Goal: Information Seeking & Learning: Check status

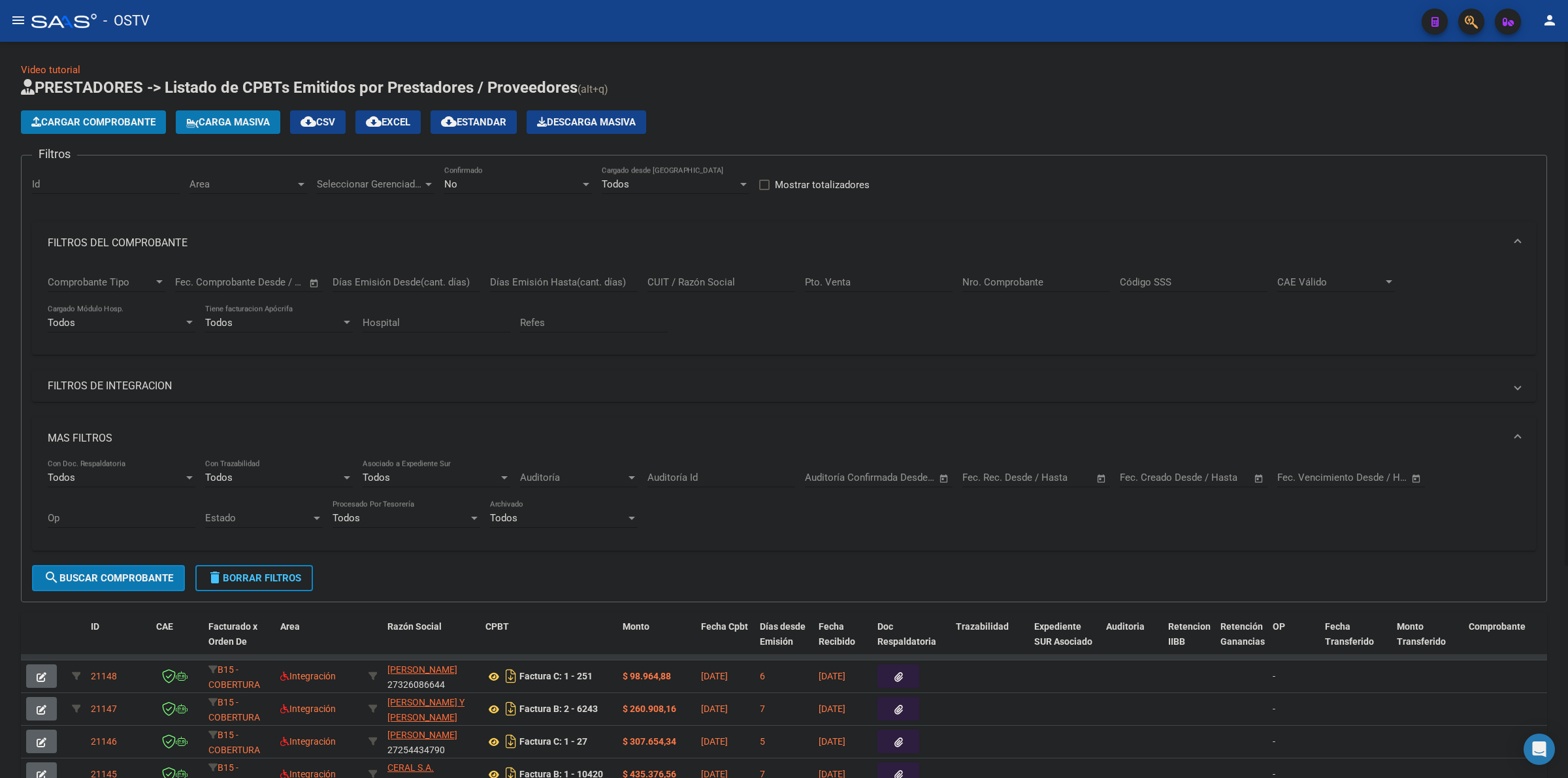
click at [770, 75] on div "Video tutorial PRESTADORES -> Listado de CPBTs Emitidos por Prestadores / Prove…" at bounding box center [784, 543] width 1526 height 961
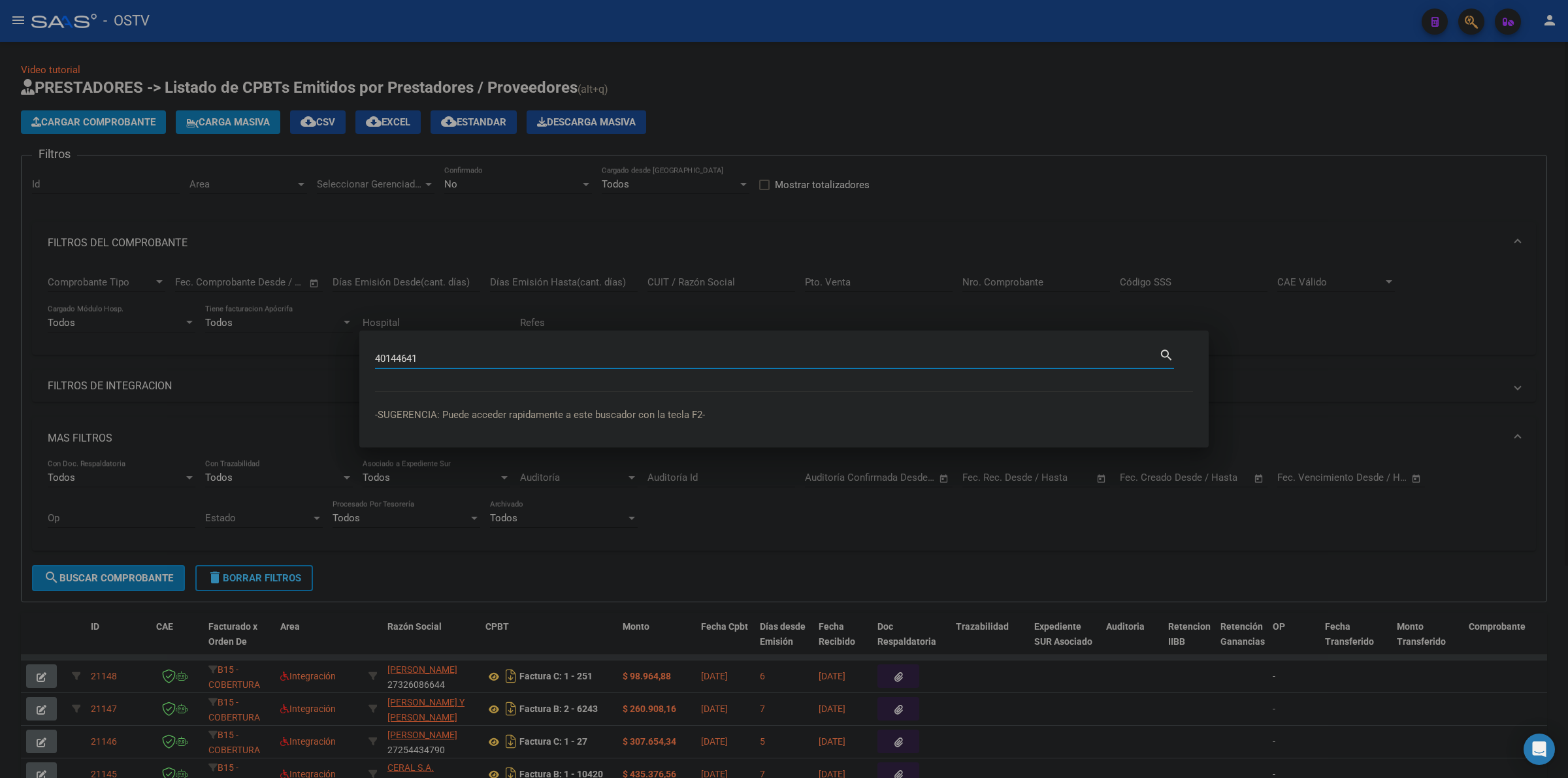
type input "40144641"
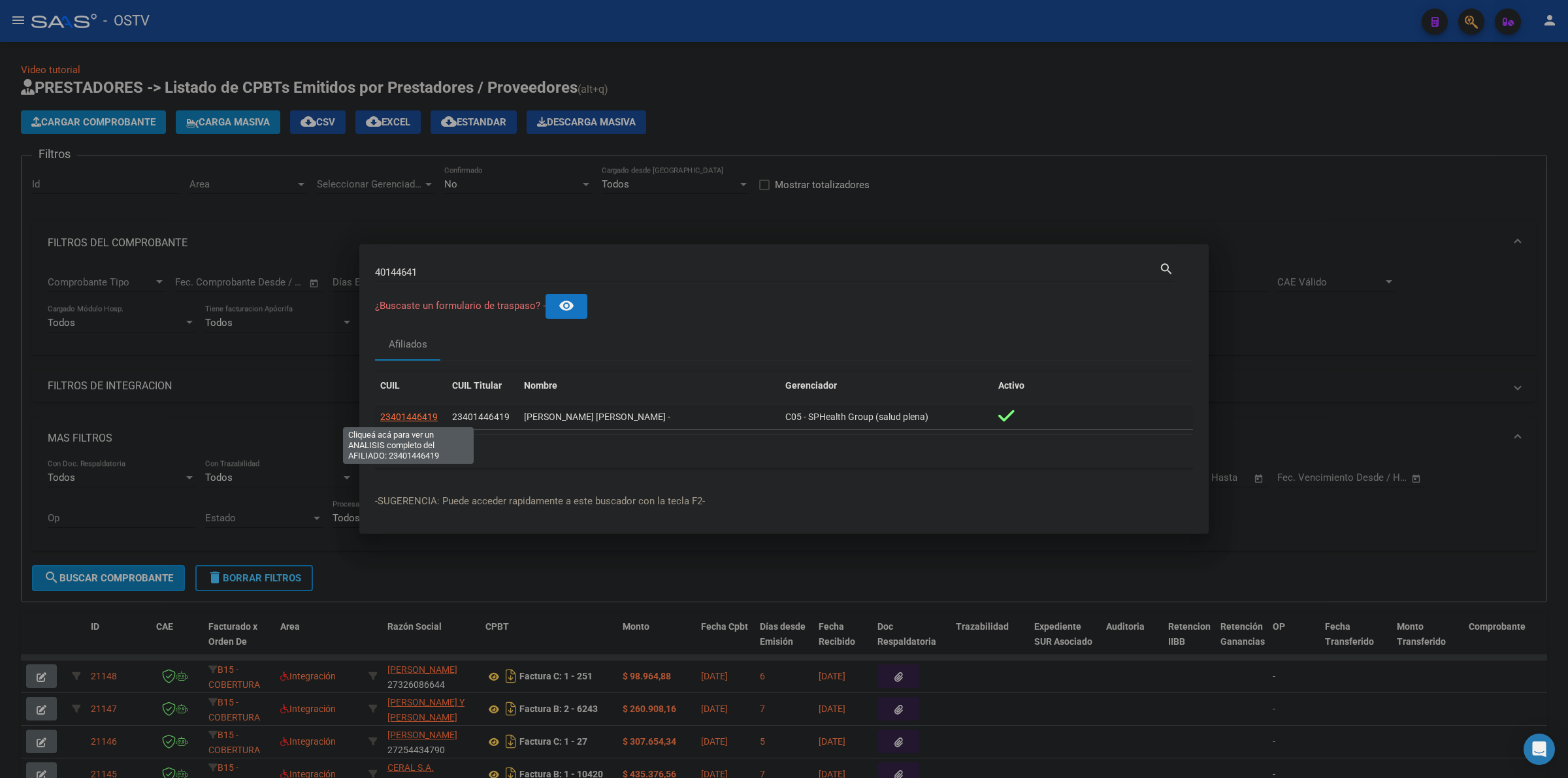
click at [406, 413] on span "23401446419" at bounding box center [409, 416] width 58 height 11
type textarea "23401446419"
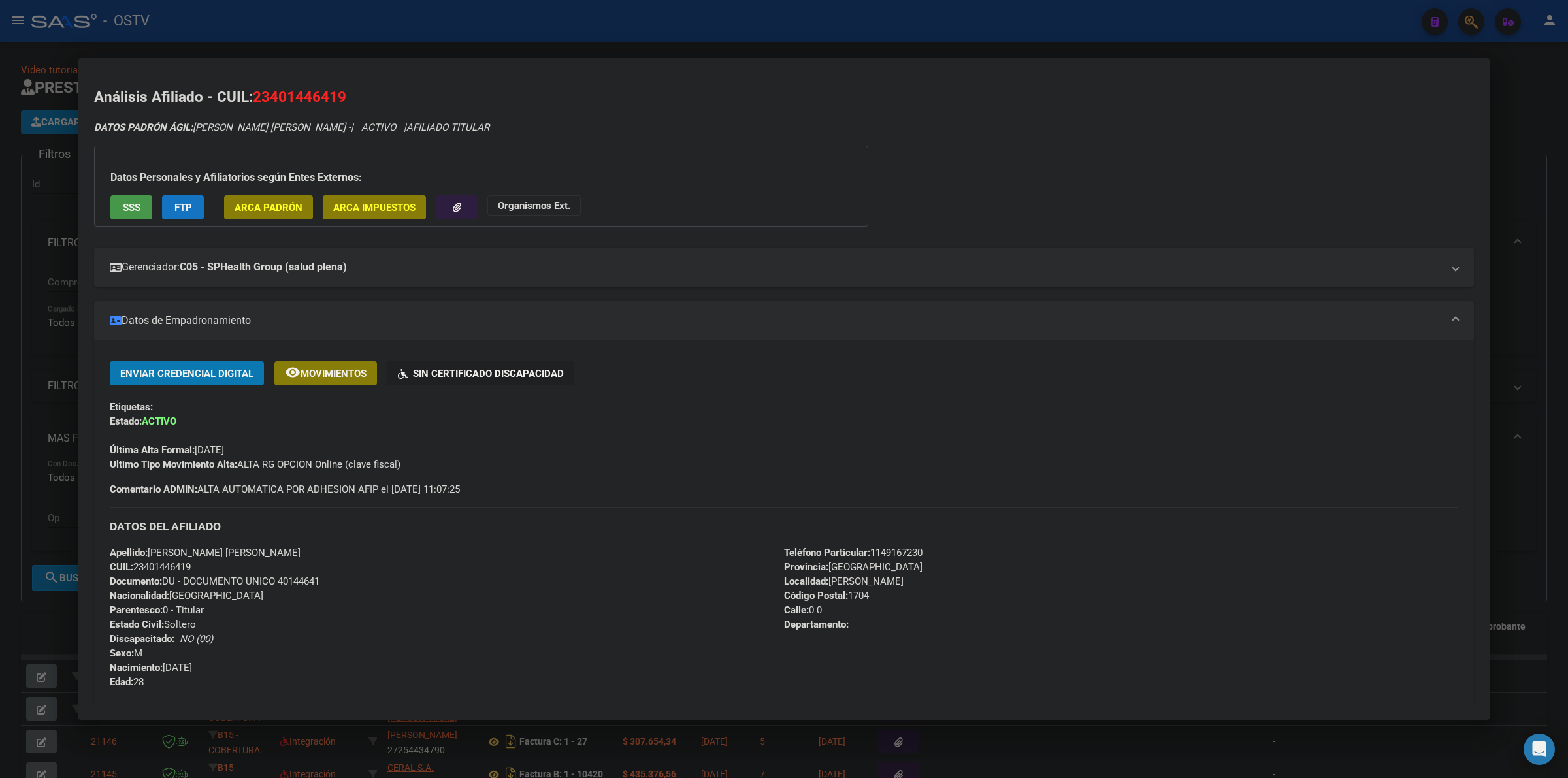
click at [455, 446] on div "Última Alta Formal: [DATE]" at bounding box center [784, 443] width 1349 height 29
drag, startPoint x: 360, startPoint y: 462, endPoint x: 195, endPoint y: 452, distance: 165.3
click at [181, 457] on div "Ultimo Tipo Movimiento Alta: ALTA RG OPCION Online (clave fiscal)" at bounding box center [784, 464] width 1349 height 14
click at [314, 435] on div "Última Alta Formal: [DATE]" at bounding box center [784, 443] width 1349 height 29
drag, startPoint x: 269, startPoint y: 444, endPoint x: 183, endPoint y: 448, distance: 86.1
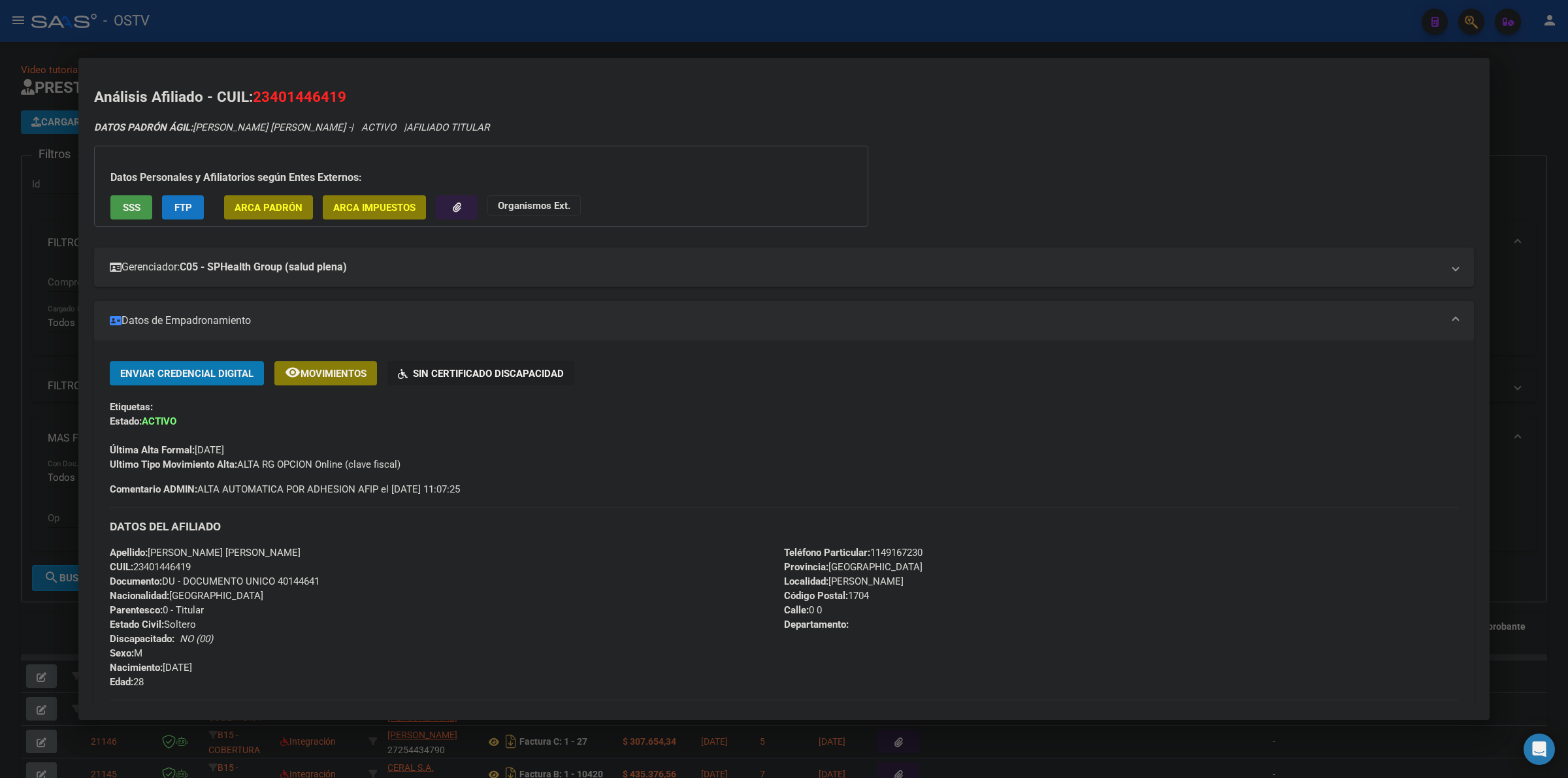
click at [183, 448] on div "Última Alta Formal: [DATE]" at bounding box center [784, 443] width 1349 height 29
click at [132, 448] on strong "Última Alta Formal:" at bounding box center [152, 450] width 85 height 12
drag, startPoint x: 194, startPoint y: 445, endPoint x: 207, endPoint y: 448, distance: 13.3
click at [207, 448] on span "Última Alta Formal: [DATE]" at bounding box center [167, 450] width 114 height 12
drag, startPoint x: 221, startPoint y: 448, endPoint x: 245, endPoint y: 447, distance: 24.0
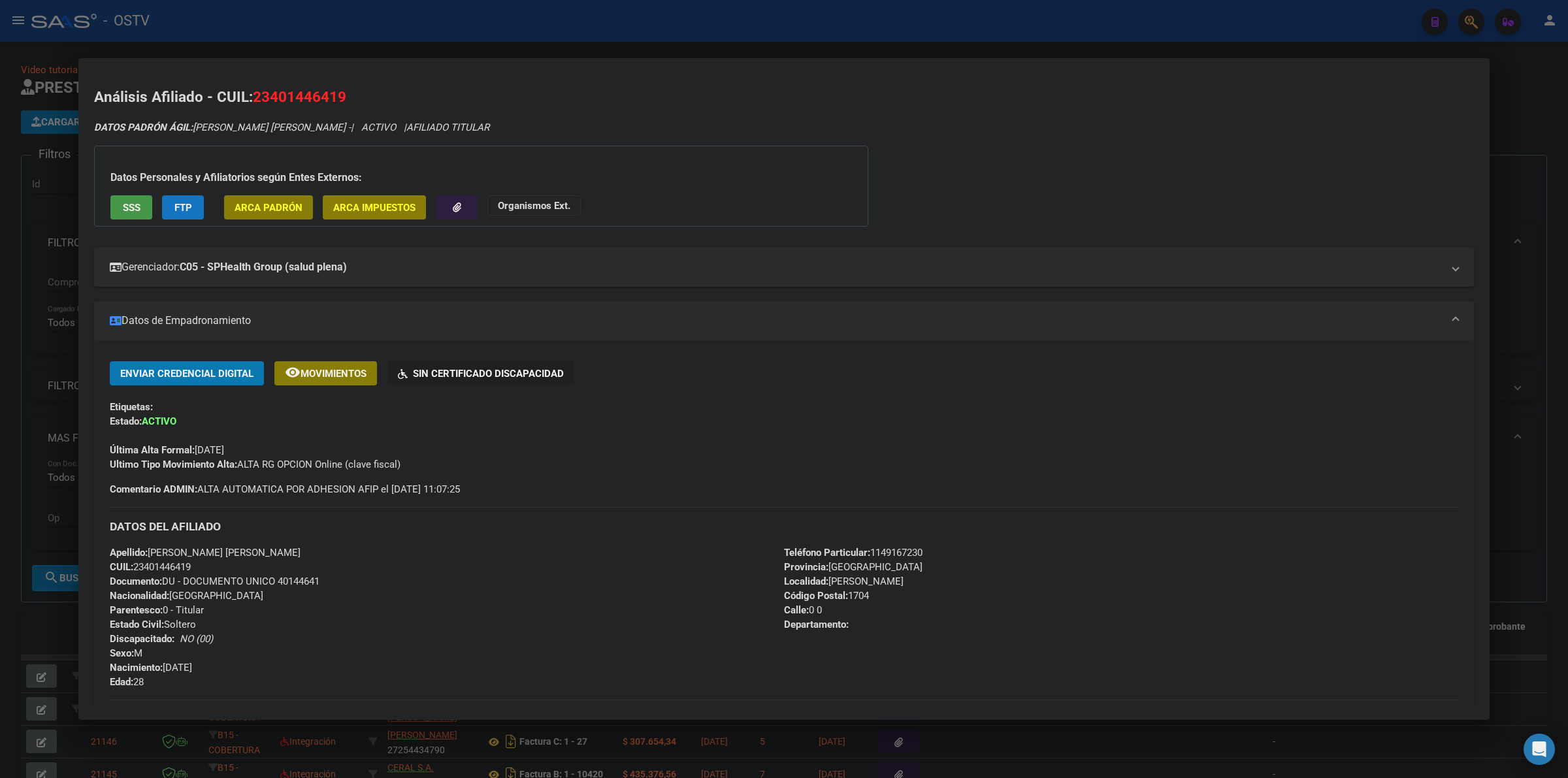
click at [221, 447] on span "Última Alta Formal: [DATE]" at bounding box center [167, 450] width 114 height 12
click at [224, 447] on span "Última Alta Formal: [DATE]" at bounding box center [167, 450] width 114 height 12
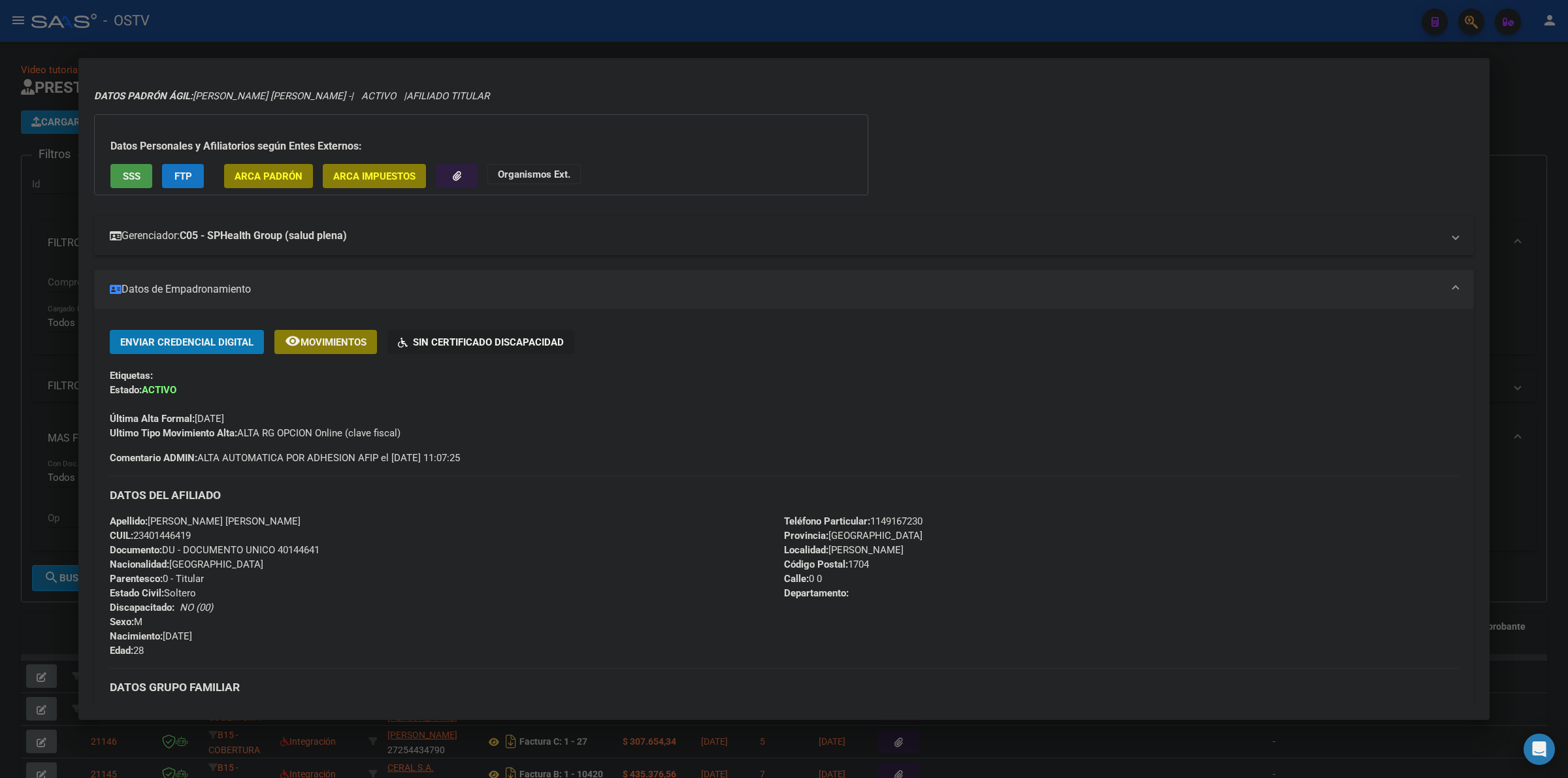
scroll to position [27, 0]
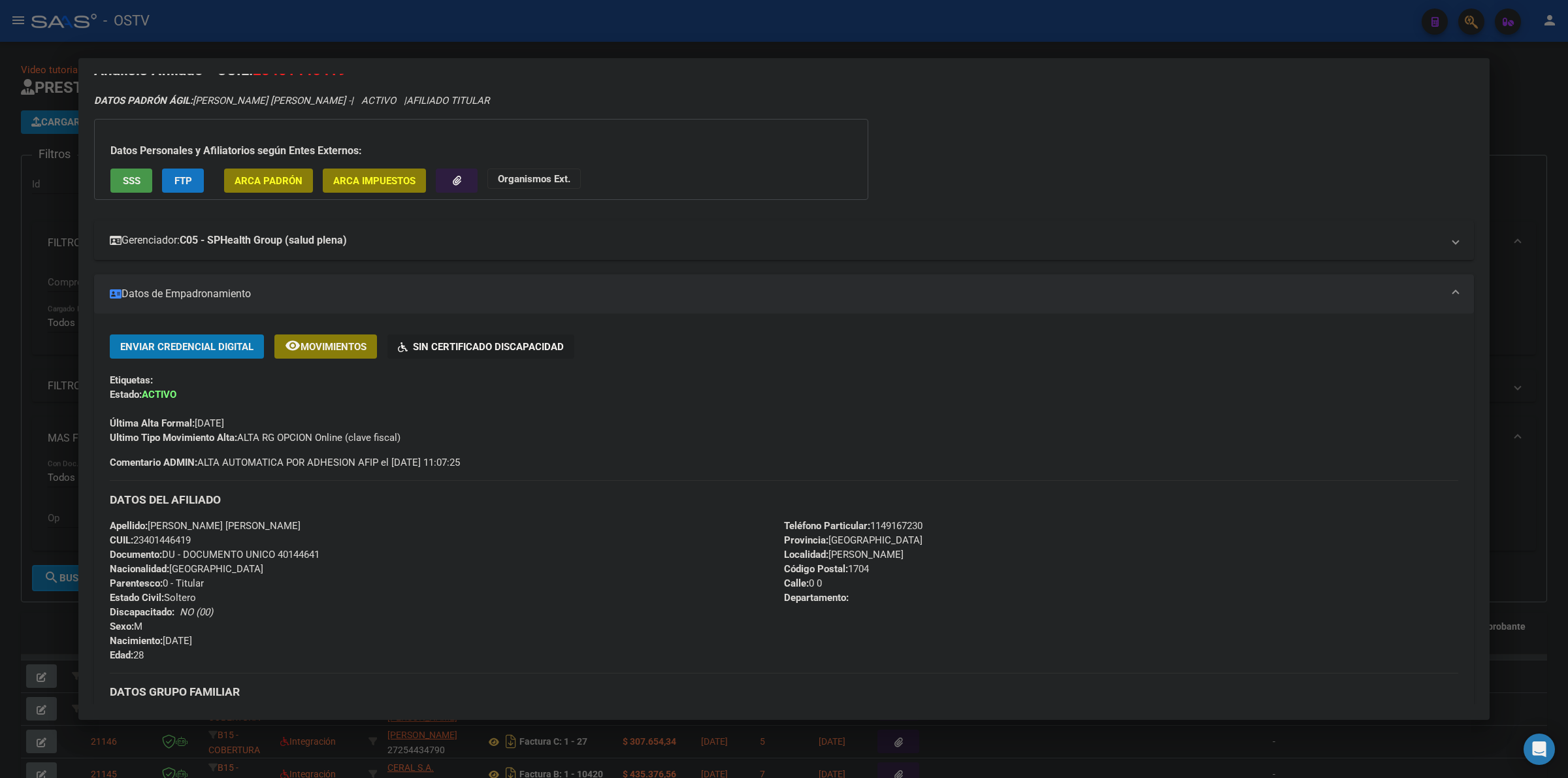
click at [415, 246] on mat-panel-title "Gerenciador: C05 - SPHealth Group (salud plena)" at bounding box center [776, 240] width 1333 height 16
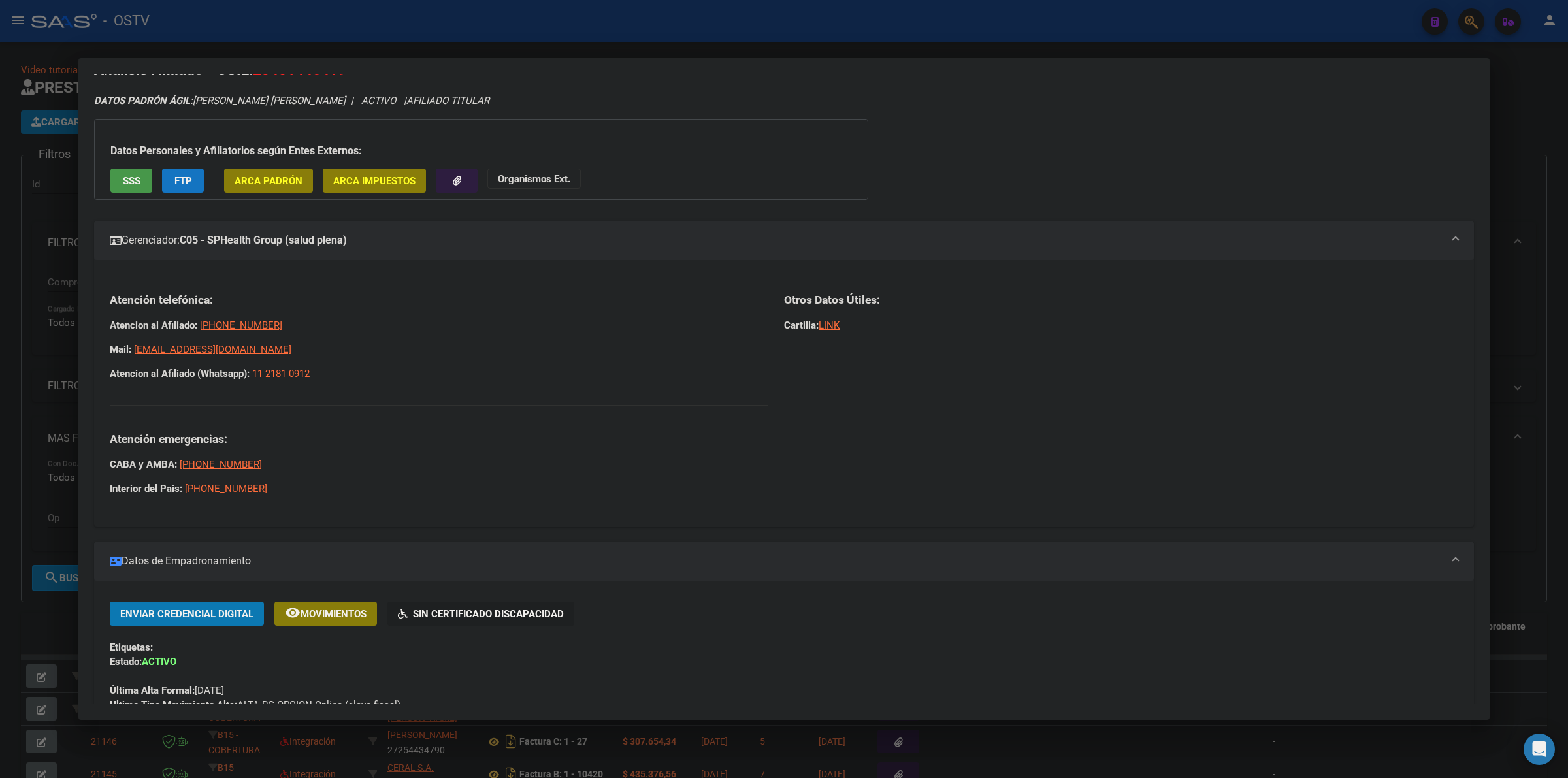
click at [469, 242] on mat-panel-title "Gerenciador: C05 - SPHealth Group (salud plena)" at bounding box center [776, 240] width 1333 height 16
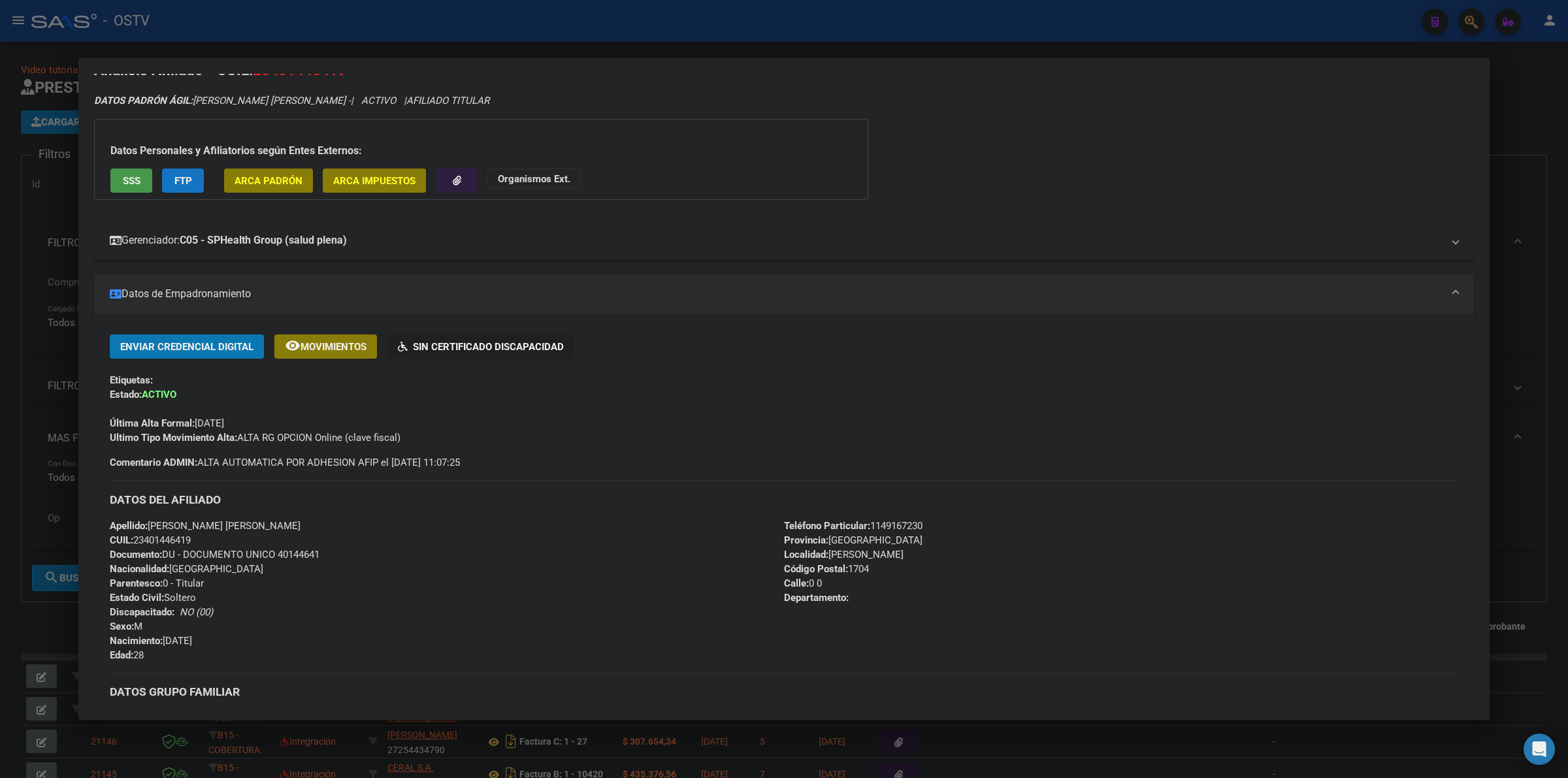
click at [469, 242] on mat-panel-title "Gerenciador: C05 - SPHealth Group (salud plena)" at bounding box center [776, 240] width 1333 height 16
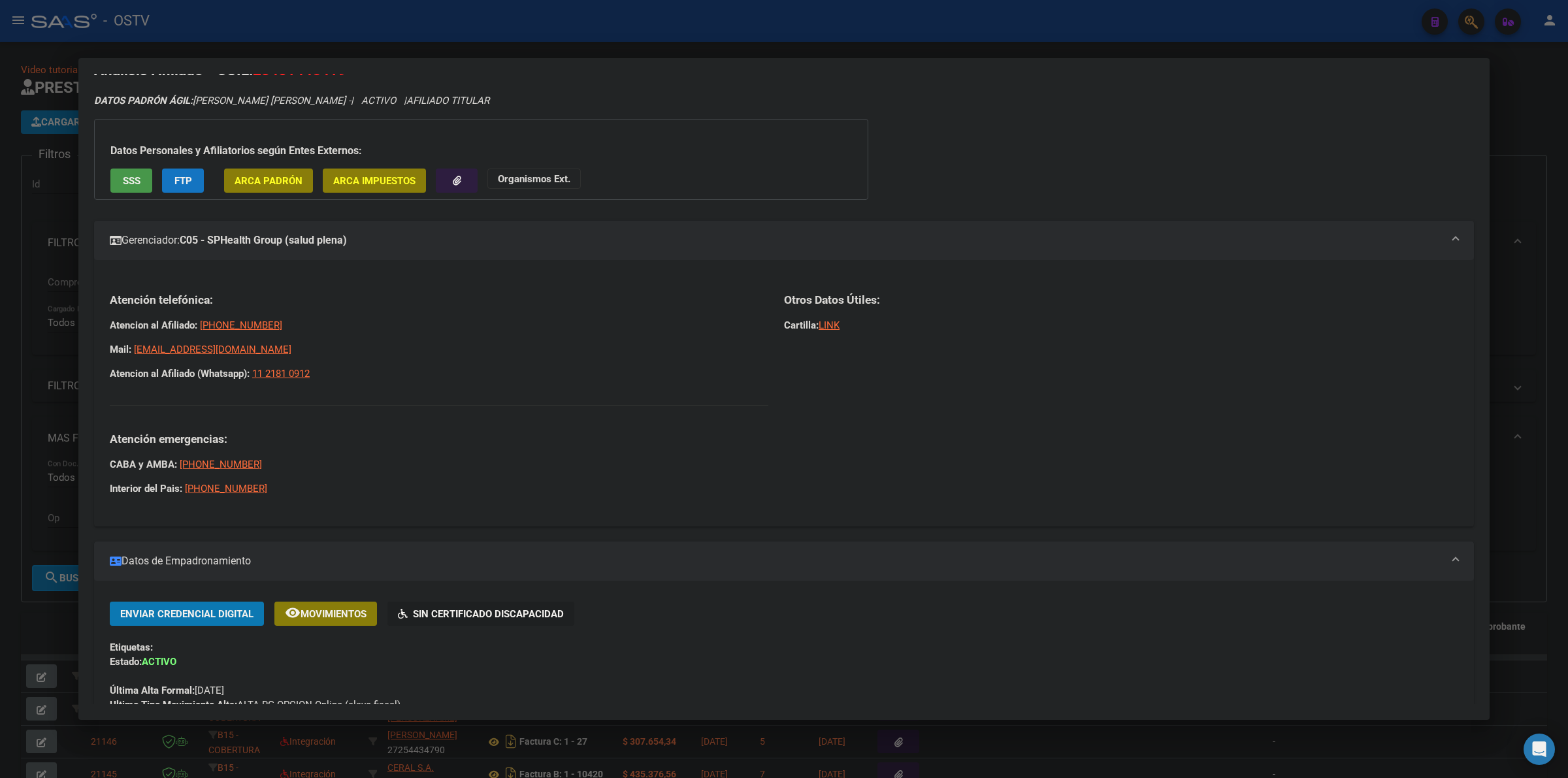
click at [464, 246] on mat-panel-title "Gerenciador: C05 - SPHealth Group (salud plena)" at bounding box center [776, 240] width 1333 height 16
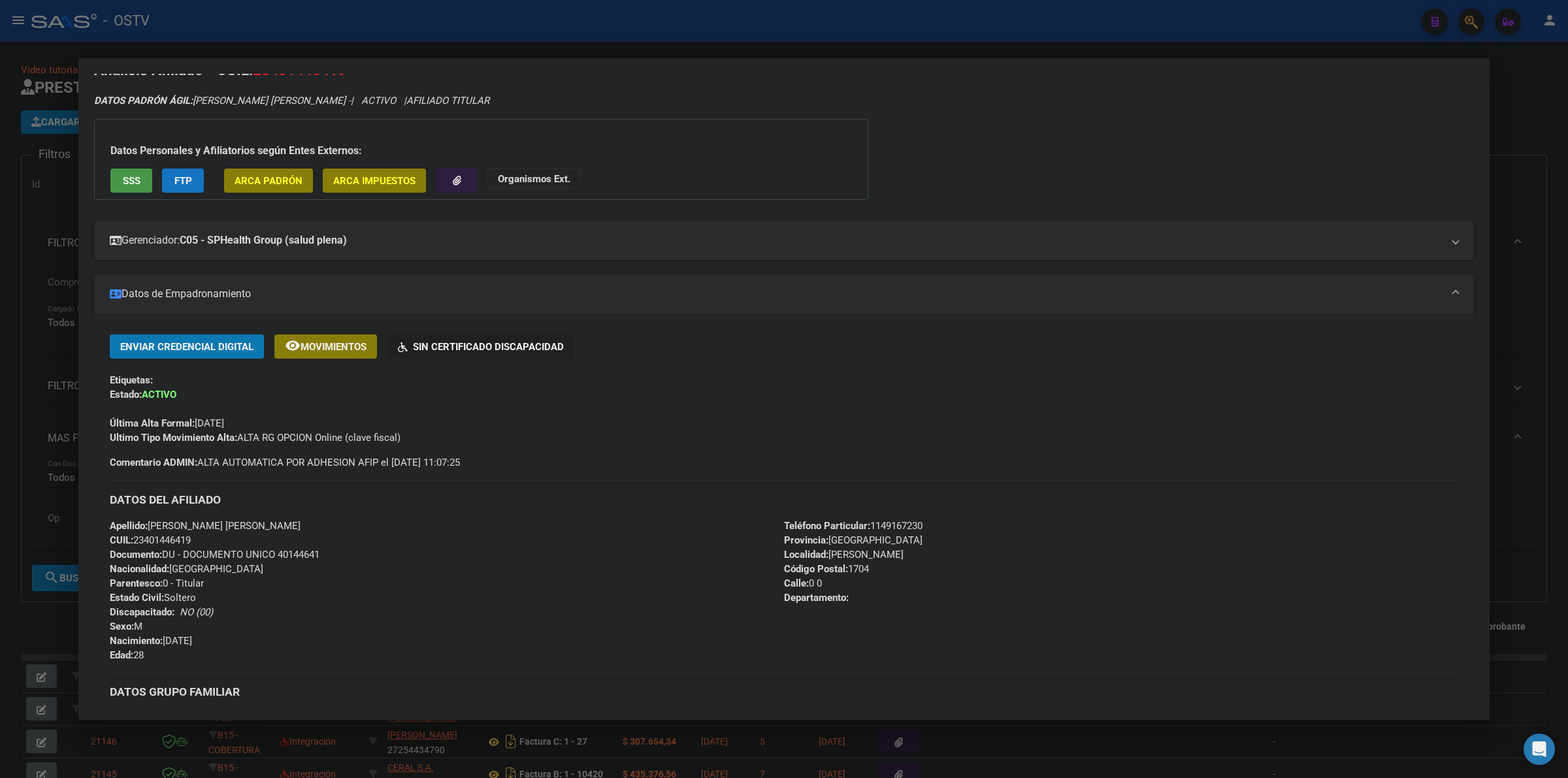
click at [1501, 147] on div at bounding box center [784, 389] width 1568 height 778
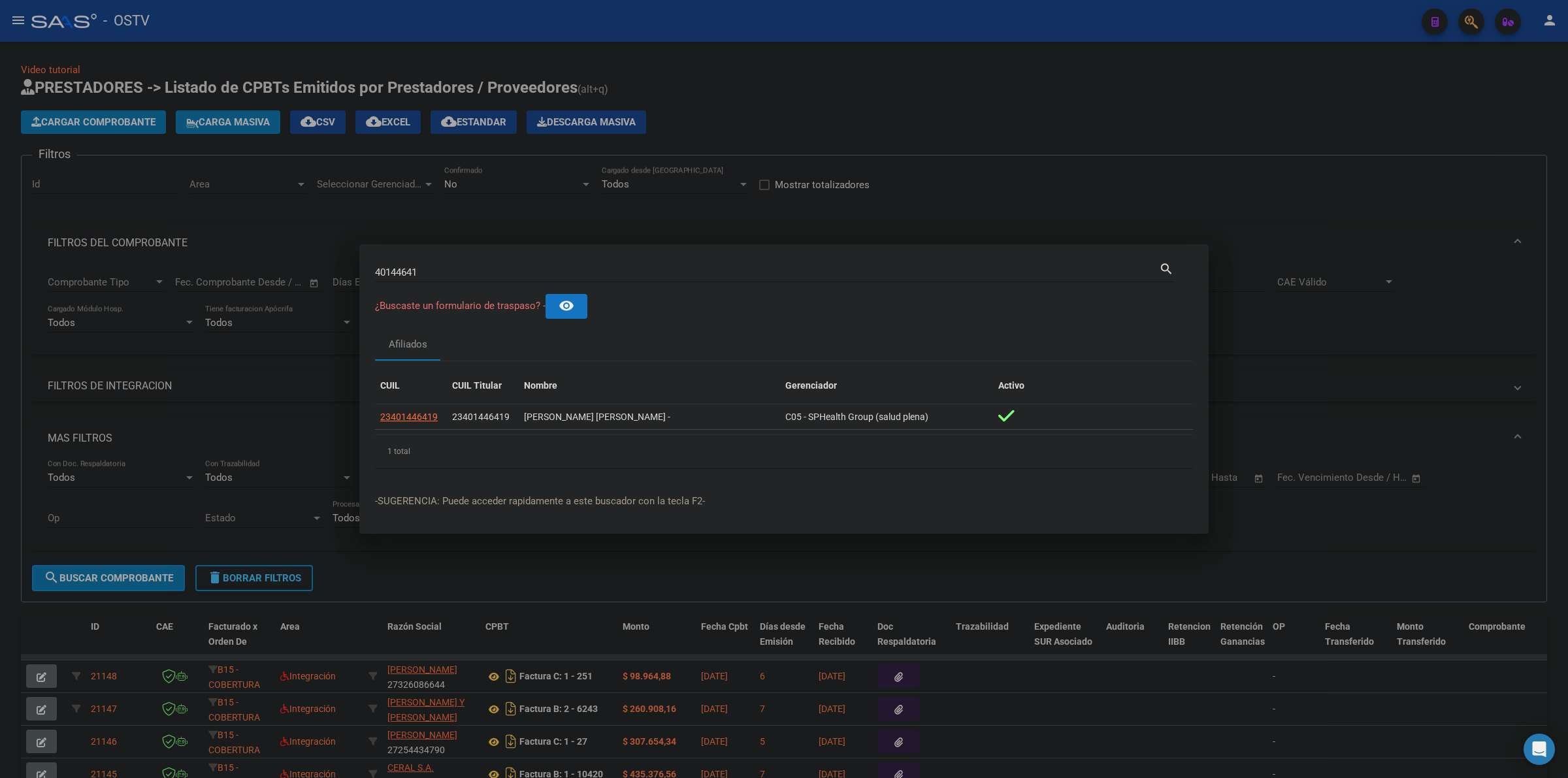
click at [957, 73] on div at bounding box center [784, 389] width 1568 height 778
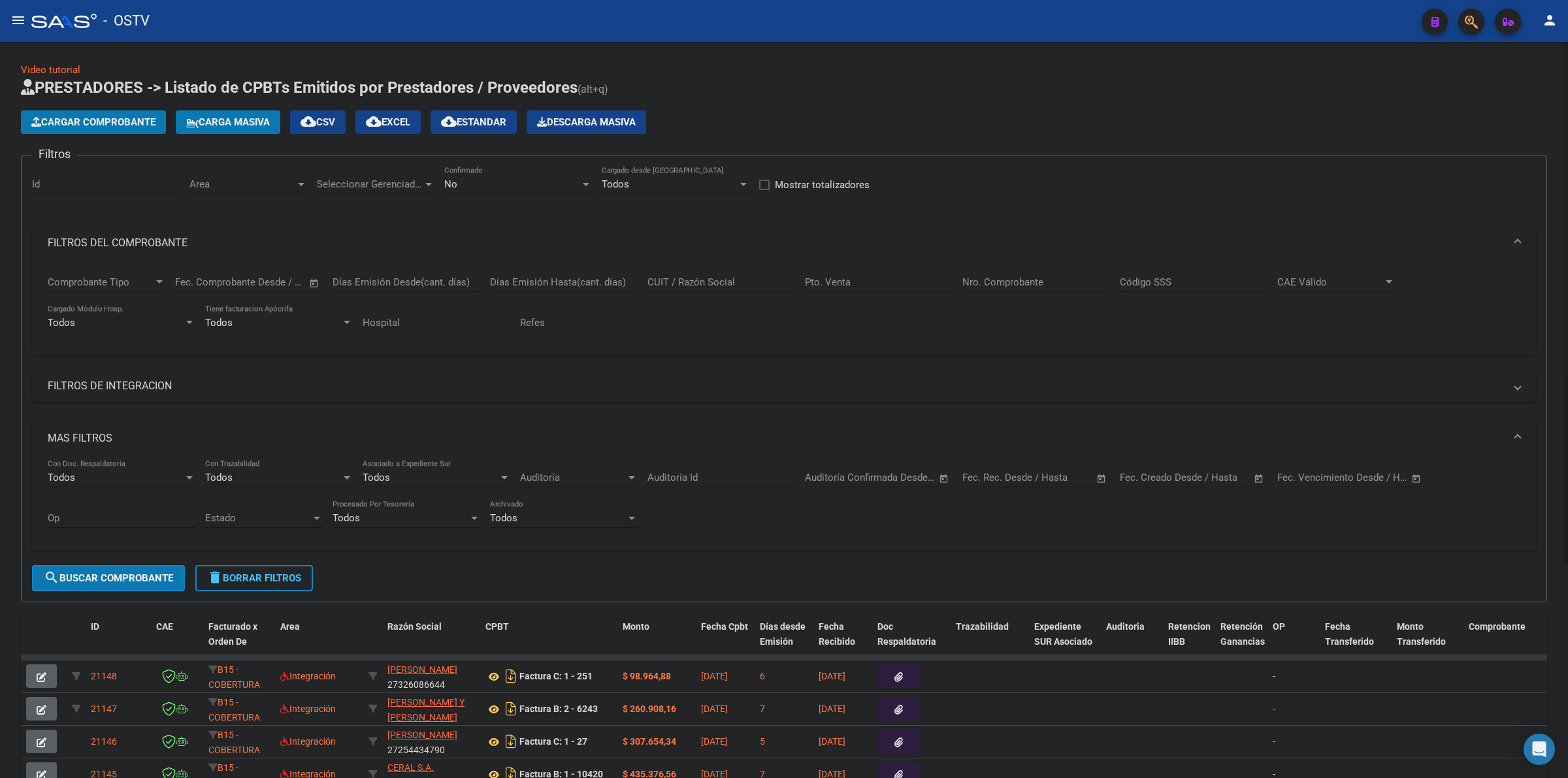
click at [1270, 80] on h1 "PRESTADORES -> Listado de CPBTs Emitidos por Prestadores / Proveedores (alt+q)" at bounding box center [784, 88] width 1526 height 23
click at [291, 566] on button "delete Borrar Filtros" at bounding box center [254, 578] width 117 height 26
click at [1006, 92] on h1 "PRESTADORES -> Listado de CPBTs Emitidos por Prestadores / Proveedores (alt+q)" at bounding box center [784, 88] width 1526 height 23
